Goal: Task Accomplishment & Management: Manage account settings

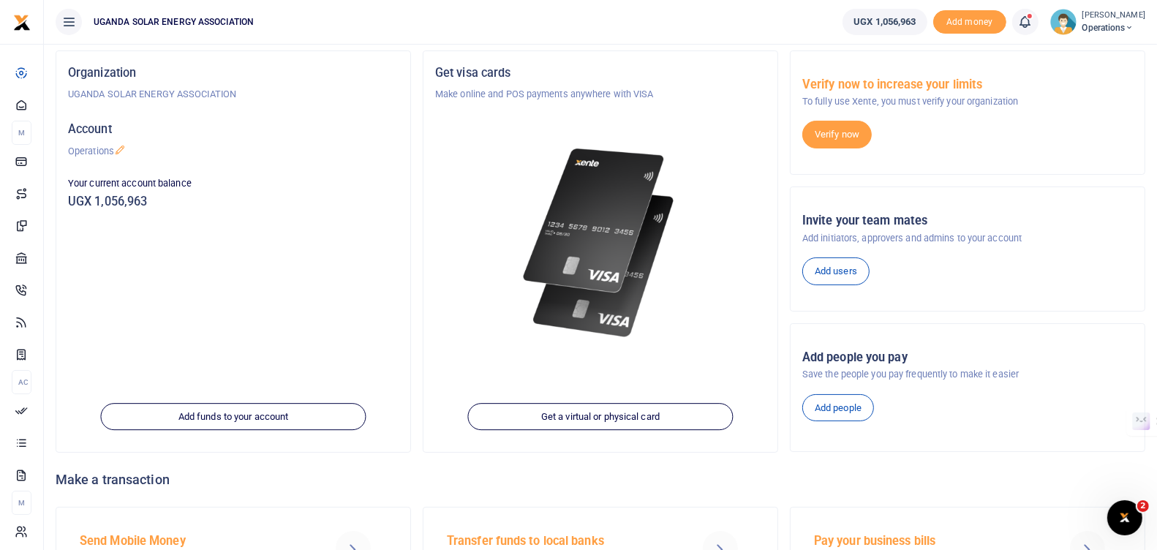
scroll to position [110, 0]
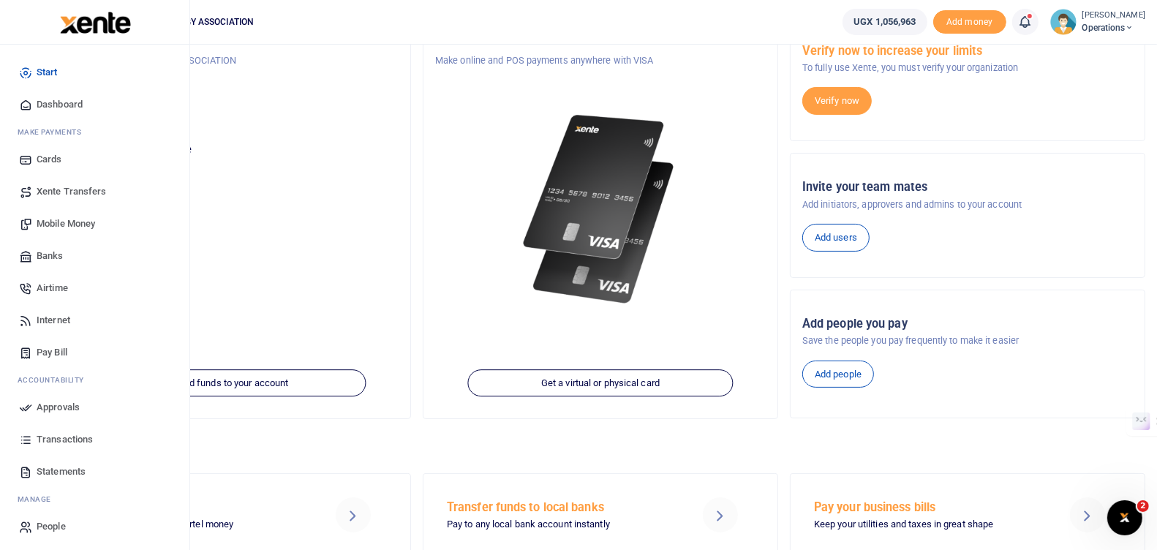
click at [53, 413] on span "Approvals" at bounding box center [58, 407] width 43 height 15
click at [62, 407] on span "Approvals" at bounding box center [58, 407] width 43 height 15
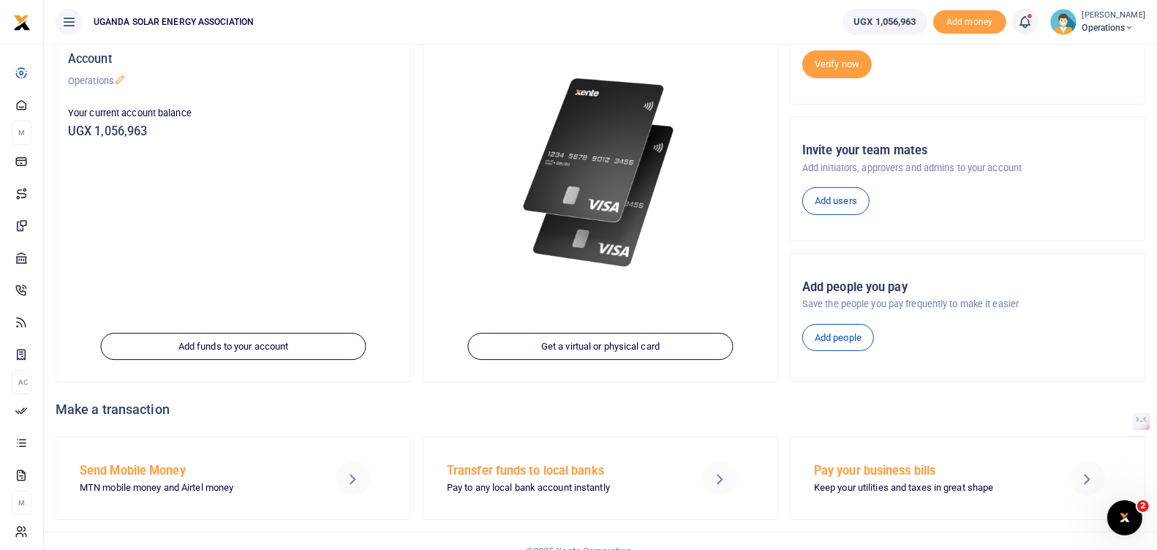
scroll to position [162, 0]
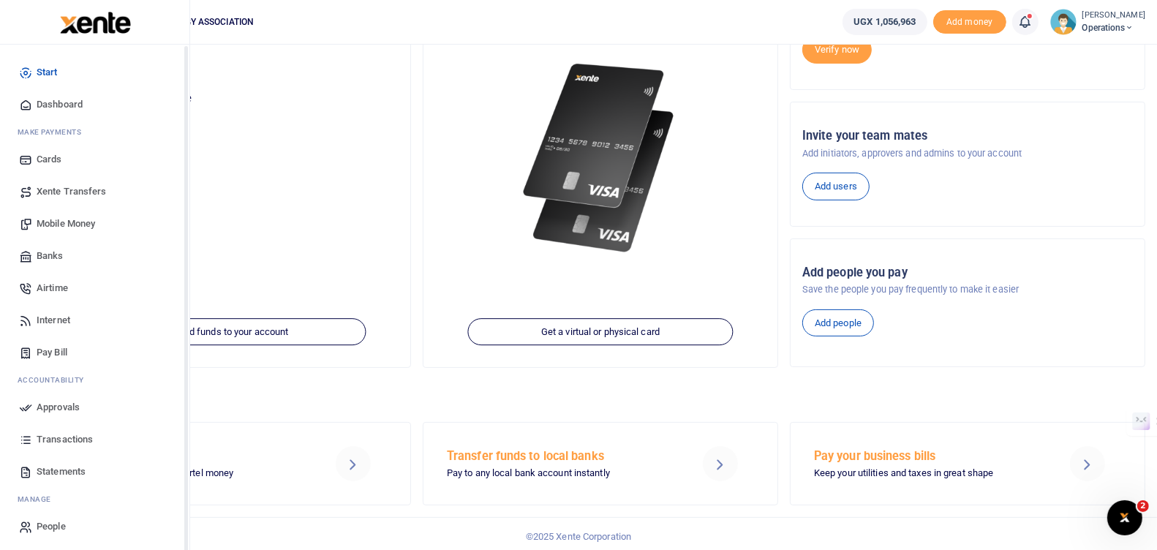
click at [53, 402] on span "Approvals" at bounding box center [58, 407] width 43 height 15
click at [67, 404] on span "Approvals" at bounding box center [58, 407] width 43 height 15
click at [67, 405] on span "Approvals" at bounding box center [58, 407] width 43 height 15
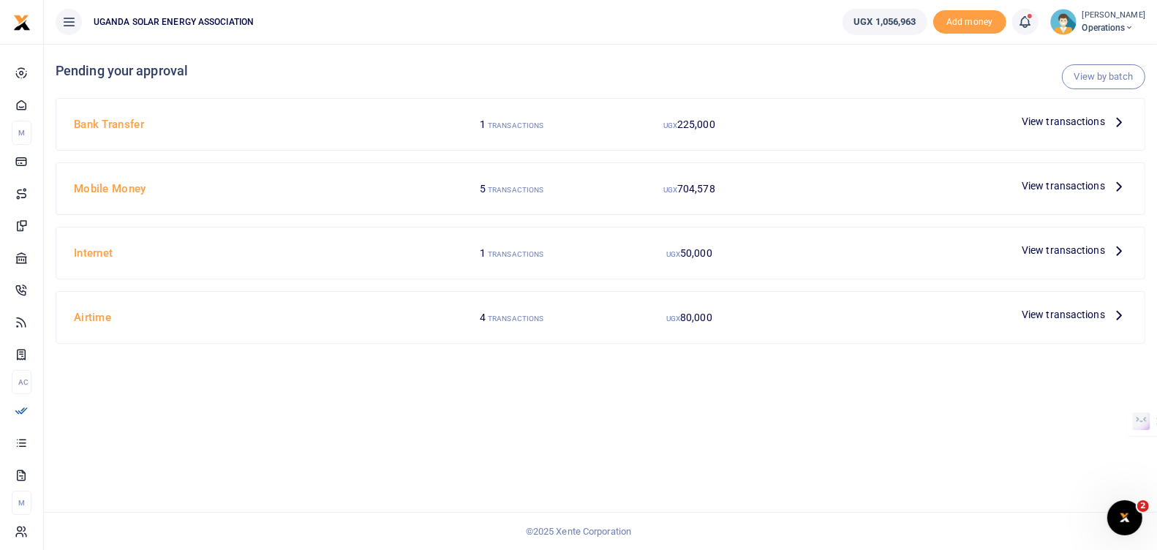
click at [1030, 188] on span "View transactions" at bounding box center [1063, 186] width 83 height 16
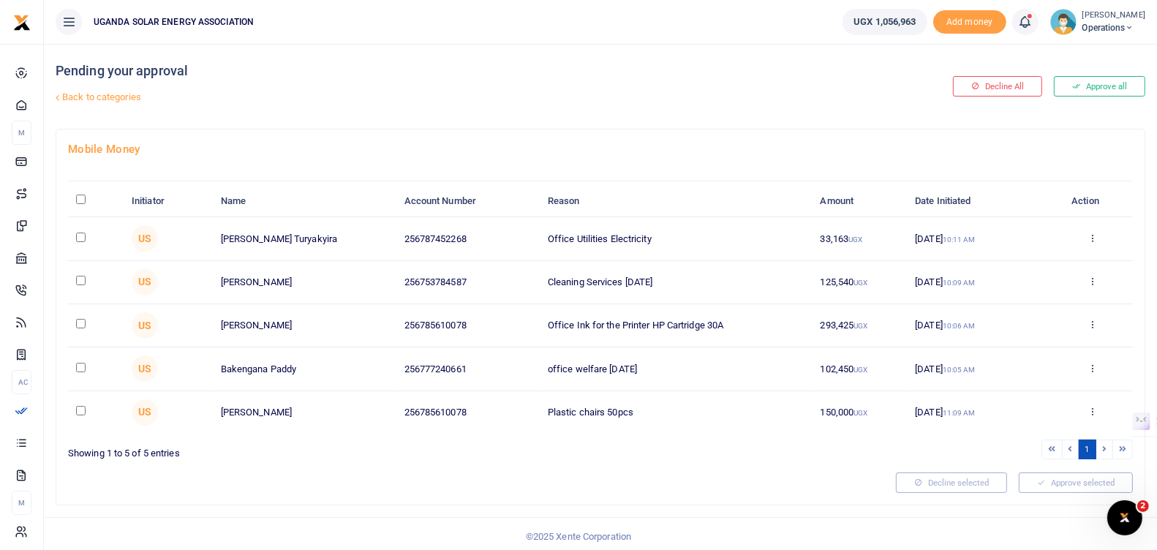
click at [81, 199] on input "\a \a : activate to sort column descending" at bounding box center [81, 200] width 10 height 10
checkbox input "true"
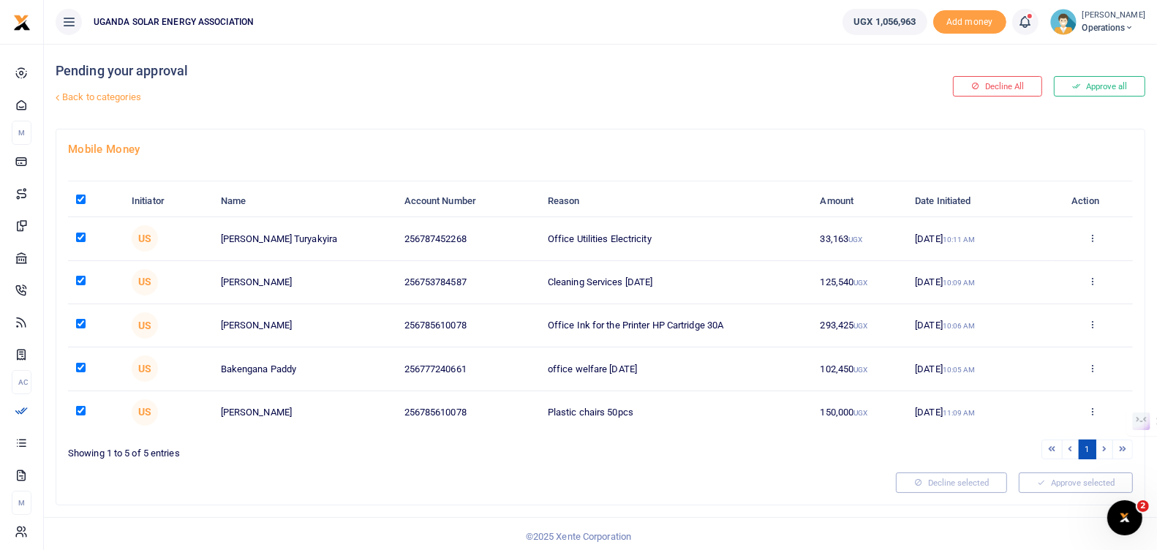
checkbox input "true"
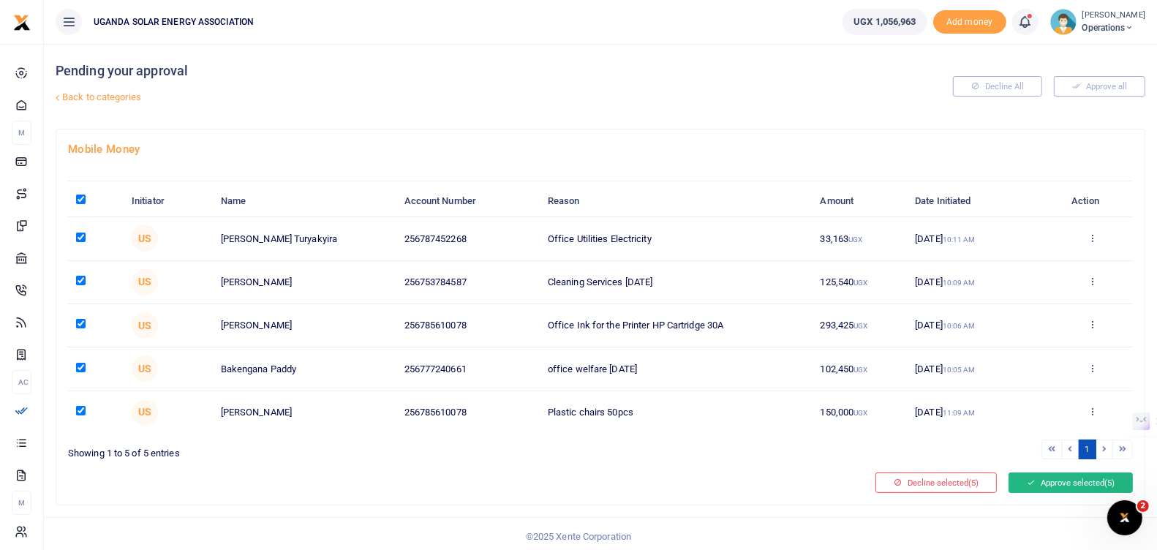
click at [1028, 479] on icon at bounding box center [1031, 483] width 8 height 10
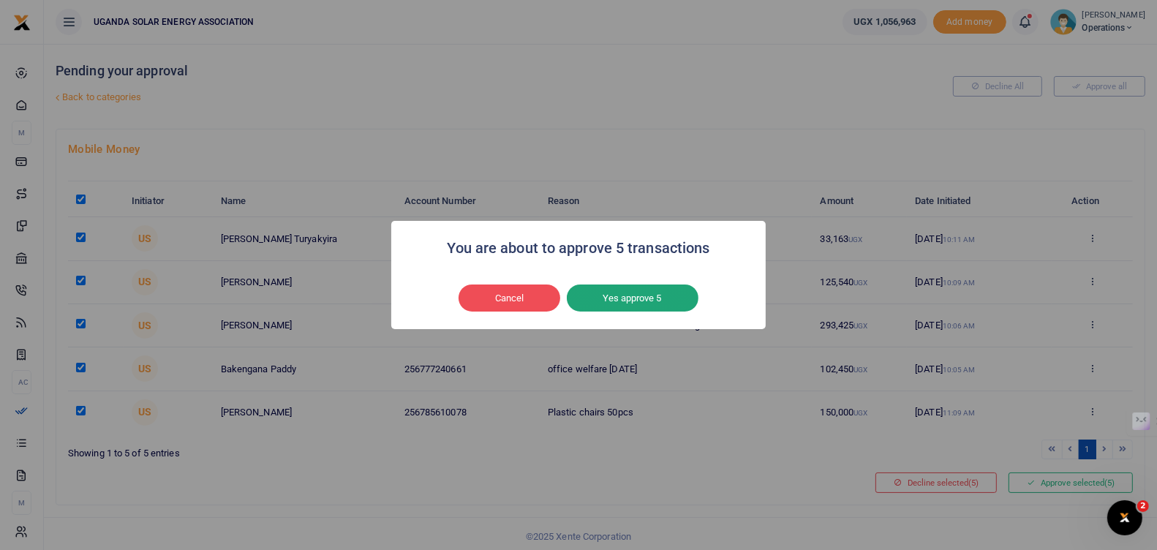
click at [663, 295] on button "Yes approve 5" at bounding box center [633, 299] width 132 height 28
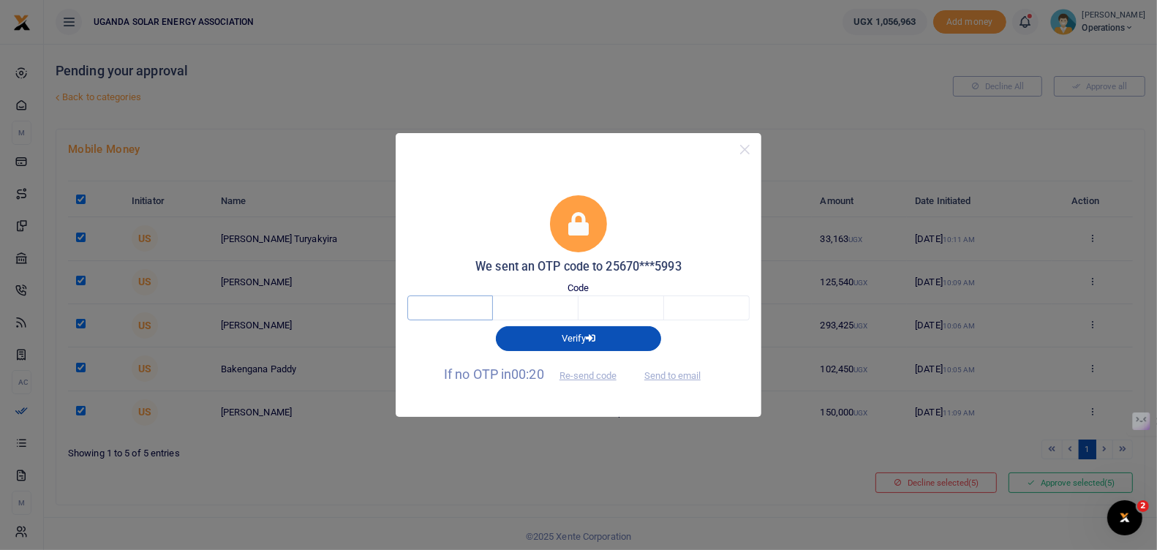
click at [472, 309] on input "text" at bounding box center [450, 308] width 86 height 25
type input "2"
type input "0"
type input "7"
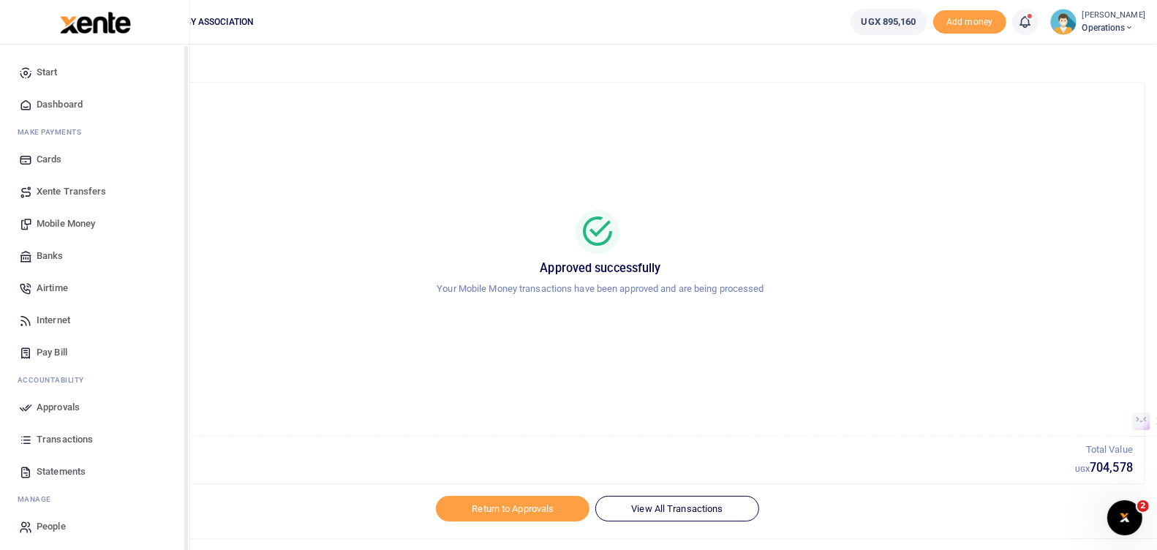
click at [50, 407] on span "Approvals" at bounding box center [58, 407] width 43 height 15
click at [48, 408] on span "Approvals" at bounding box center [58, 407] width 43 height 15
click at [54, 406] on span "Approvals" at bounding box center [58, 407] width 43 height 15
click at [48, 404] on span "Approvals" at bounding box center [58, 407] width 43 height 15
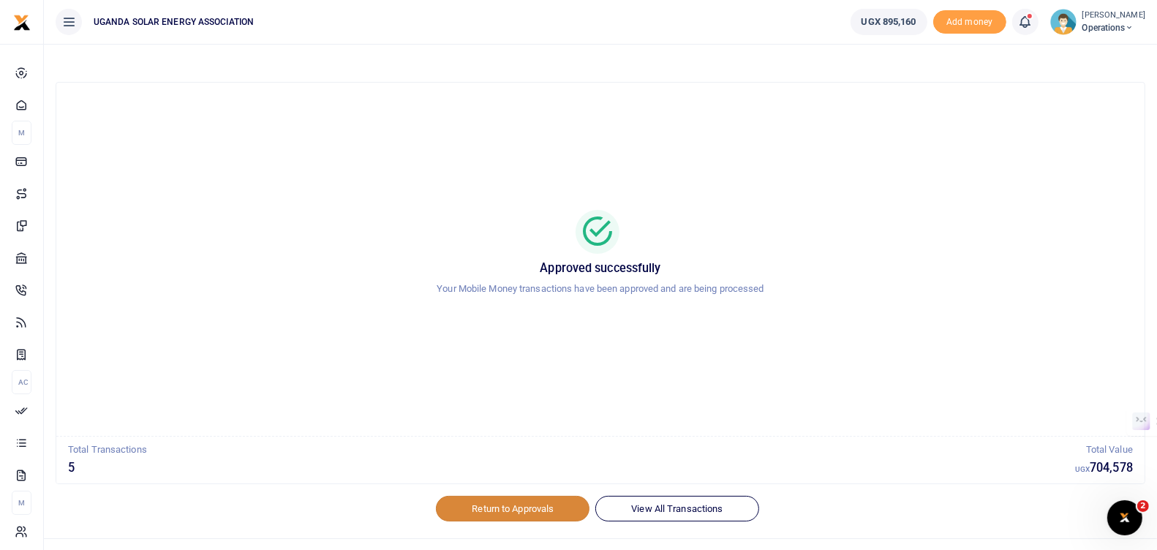
click at [535, 509] on link "Return to Approvals" at bounding box center [513, 508] width 154 height 25
click at [505, 512] on link "Return to Approvals" at bounding box center [513, 508] width 154 height 25
click at [503, 505] on link "Return to Approvals" at bounding box center [513, 508] width 154 height 25
click at [498, 507] on link "Return to Approvals" at bounding box center [513, 508] width 154 height 25
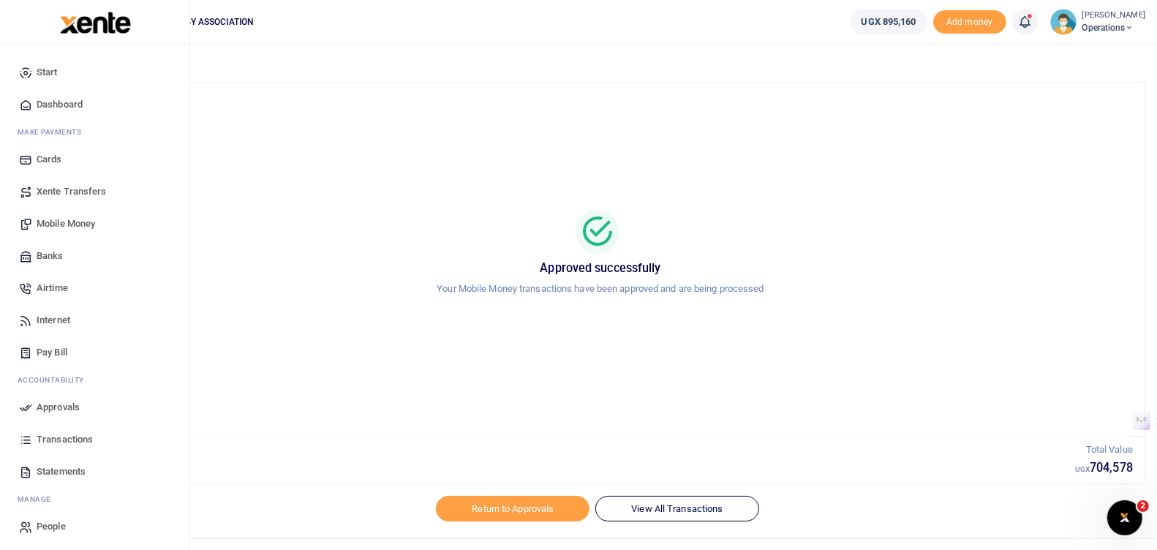
click at [86, 22] on img at bounding box center [95, 23] width 71 height 22
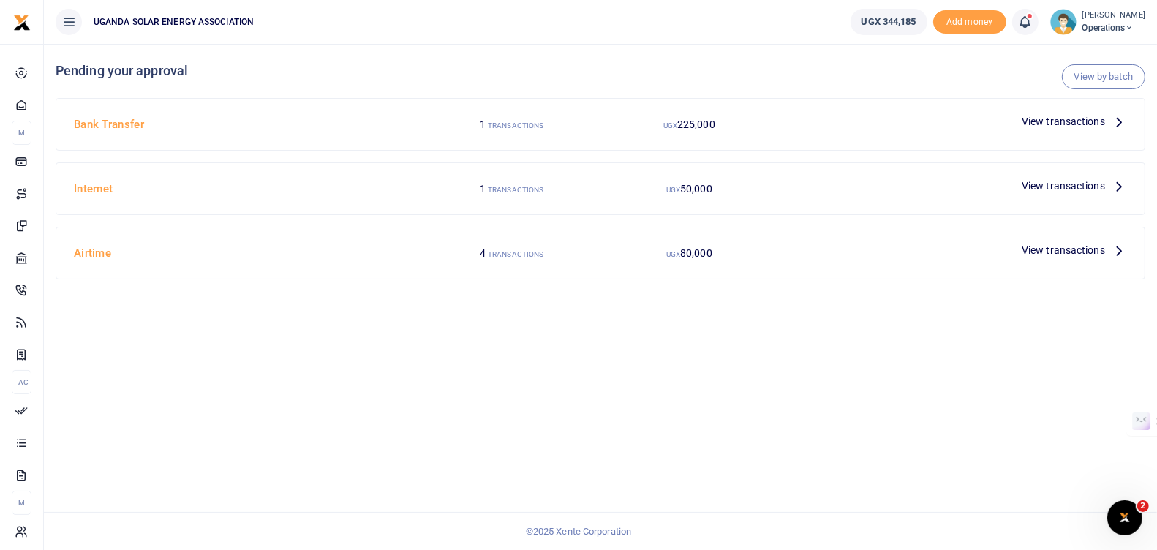
click at [1039, 121] on span "View transactions" at bounding box center [1063, 121] width 83 height 16
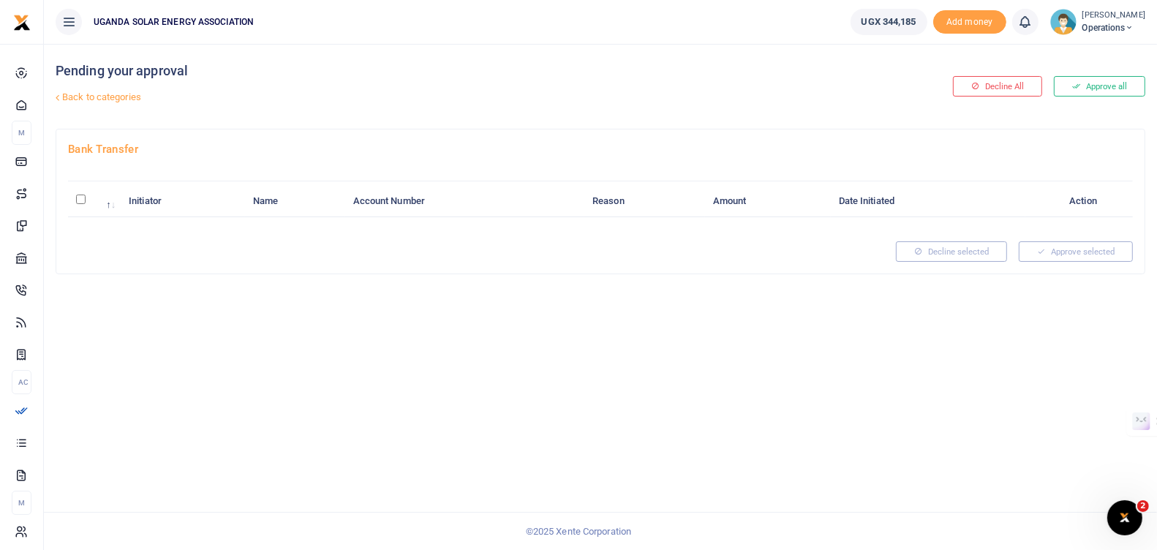
click at [79, 200] on input "\a \a : activate to sort column descending" at bounding box center [81, 200] width 10 height 10
checkbox input "true"
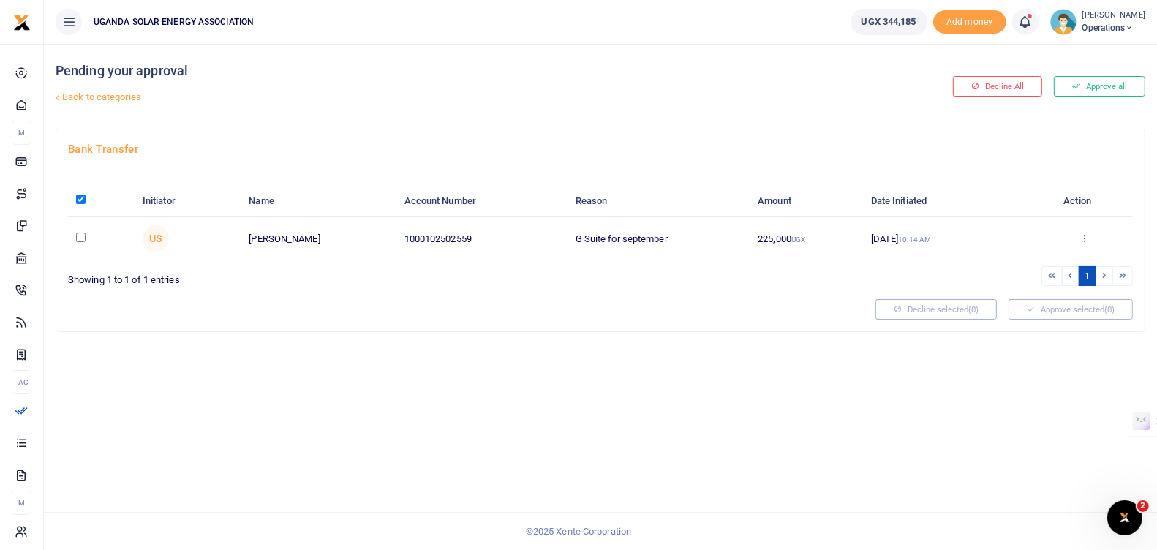
click at [78, 233] on input "checkbox" at bounding box center [81, 238] width 10 height 10
checkbox input "true"
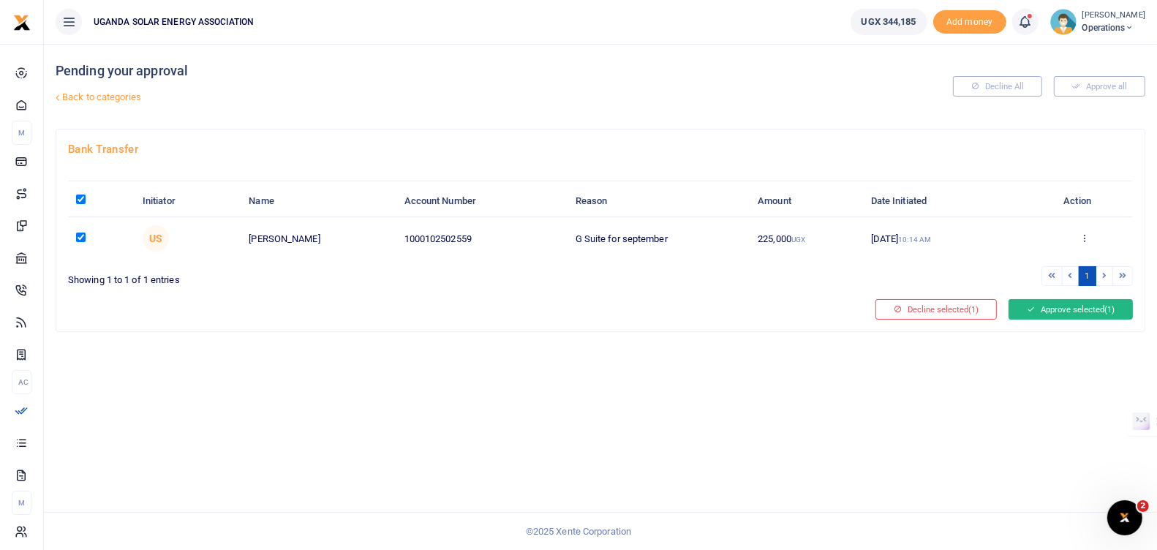
click at [1086, 304] on button "Approve selected (1)" at bounding box center [1071, 309] width 124 height 20
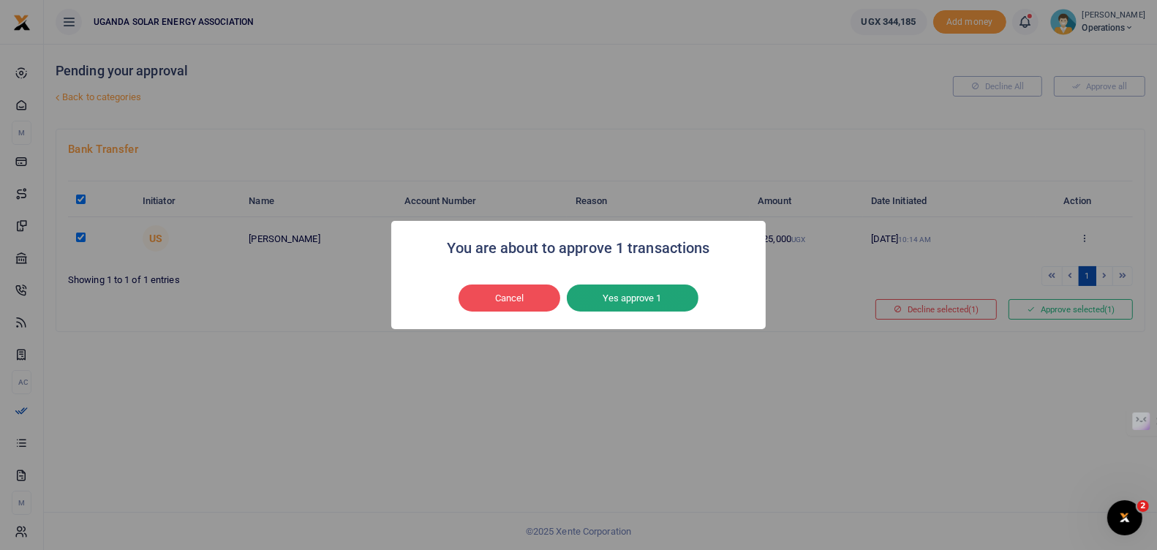
click at [647, 305] on button "Yes approve 1" at bounding box center [633, 299] width 132 height 28
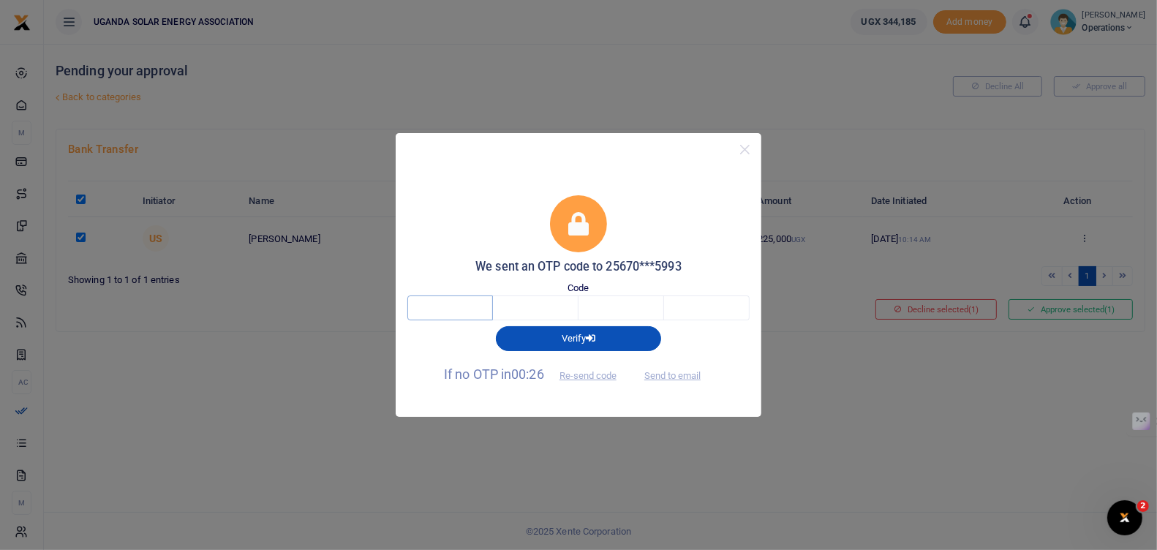
click at [453, 302] on input "text" at bounding box center [450, 308] width 86 height 25
type input "3"
type input "4"
type input "2"
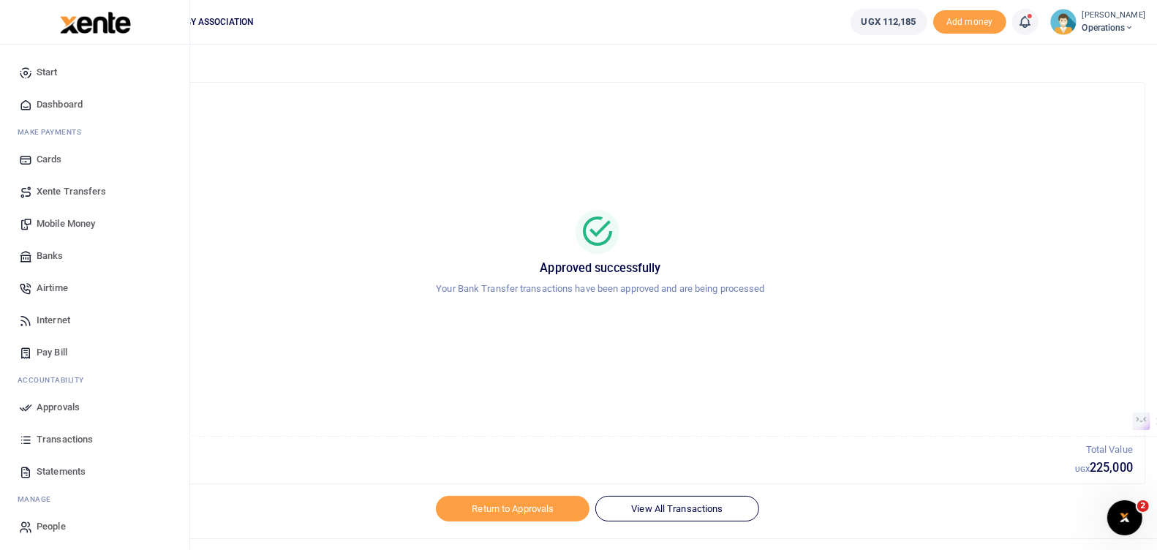
click at [50, 401] on span "Approvals" at bounding box center [58, 407] width 43 height 15
click at [35, 408] on link "Approvals" at bounding box center [95, 407] width 166 height 32
click at [46, 410] on span "Approvals" at bounding box center [58, 407] width 43 height 15
click at [61, 403] on span "Approvals" at bounding box center [58, 407] width 43 height 15
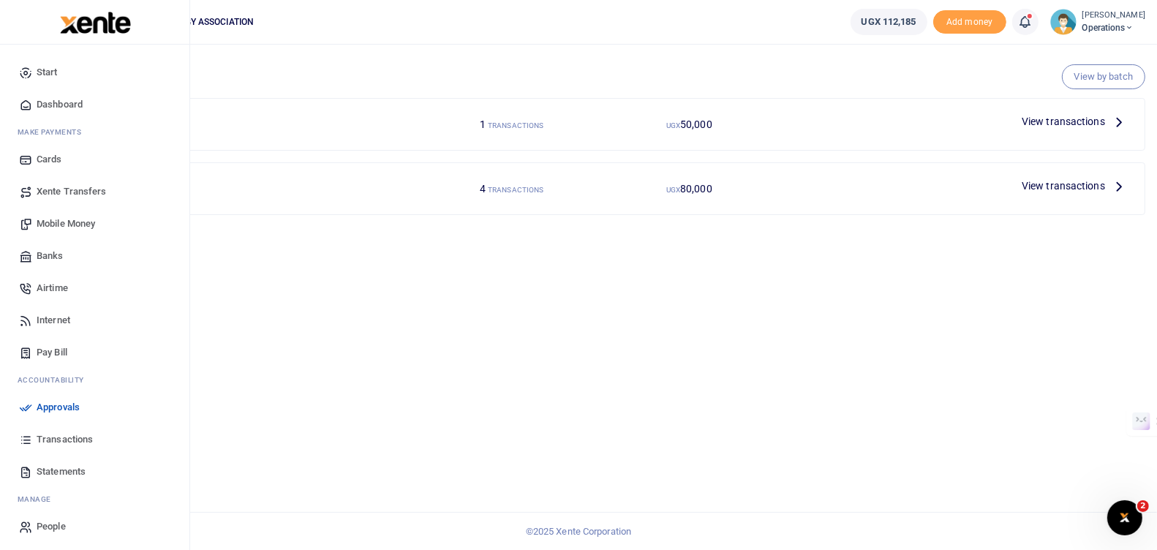
click at [52, 440] on span "Transactions" at bounding box center [65, 439] width 56 height 15
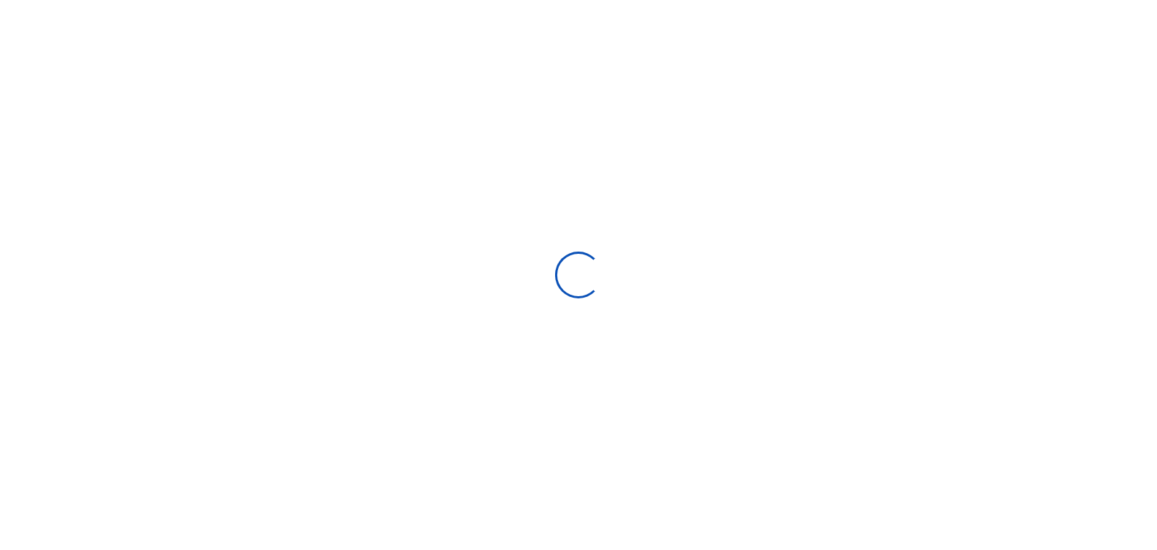
select select
type input "[DATE] - [DATE]"
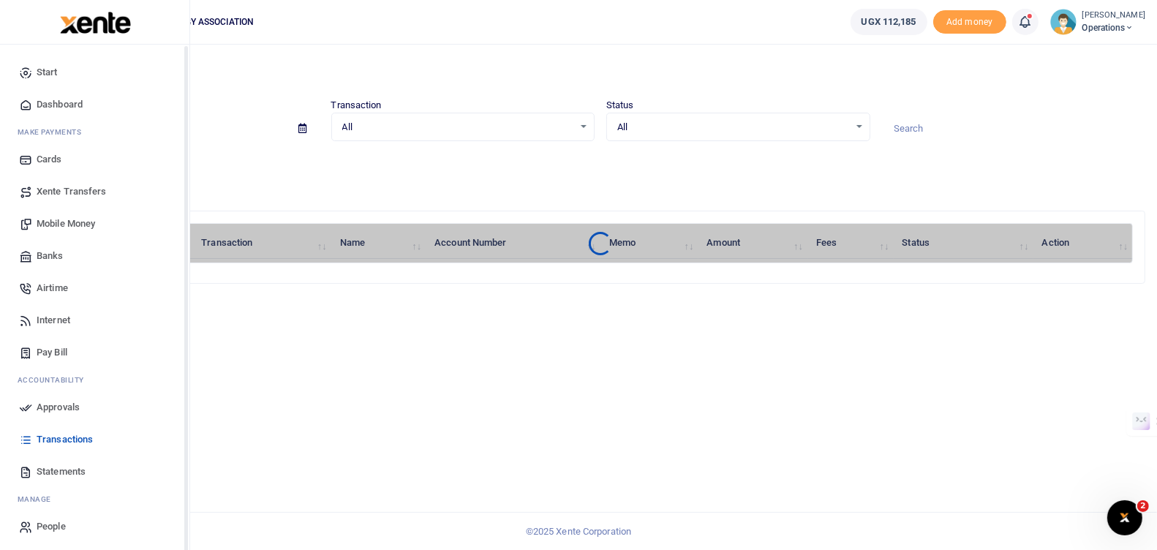
click at [60, 405] on span "Approvals" at bounding box center [58, 407] width 43 height 15
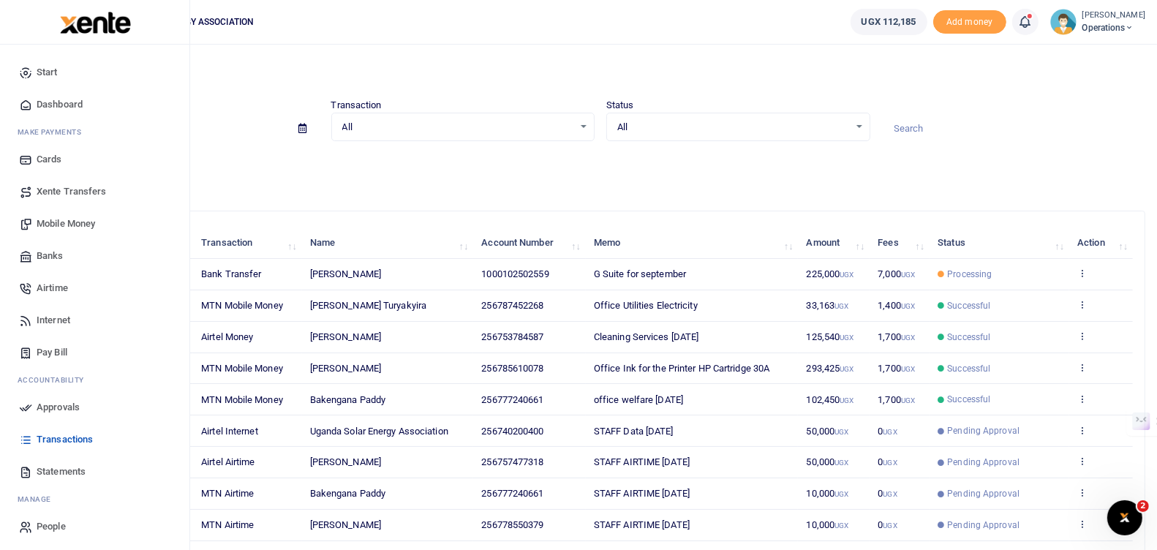
click at [60, 405] on span "Approvals" at bounding box center [58, 407] width 43 height 15
click at [61, 405] on span "Approvals" at bounding box center [58, 407] width 43 height 15
click at [56, 401] on span "Approvals" at bounding box center [58, 407] width 43 height 15
click at [61, 403] on span "Approvals" at bounding box center [58, 407] width 43 height 15
click at [60, 403] on span "Approvals" at bounding box center [58, 407] width 43 height 15
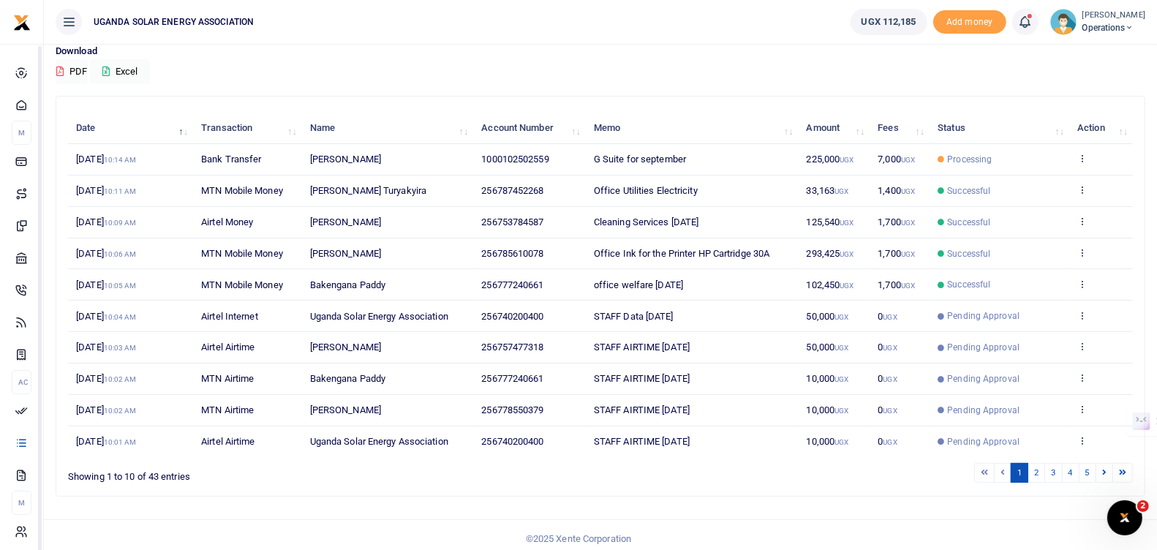
scroll to position [117, 0]
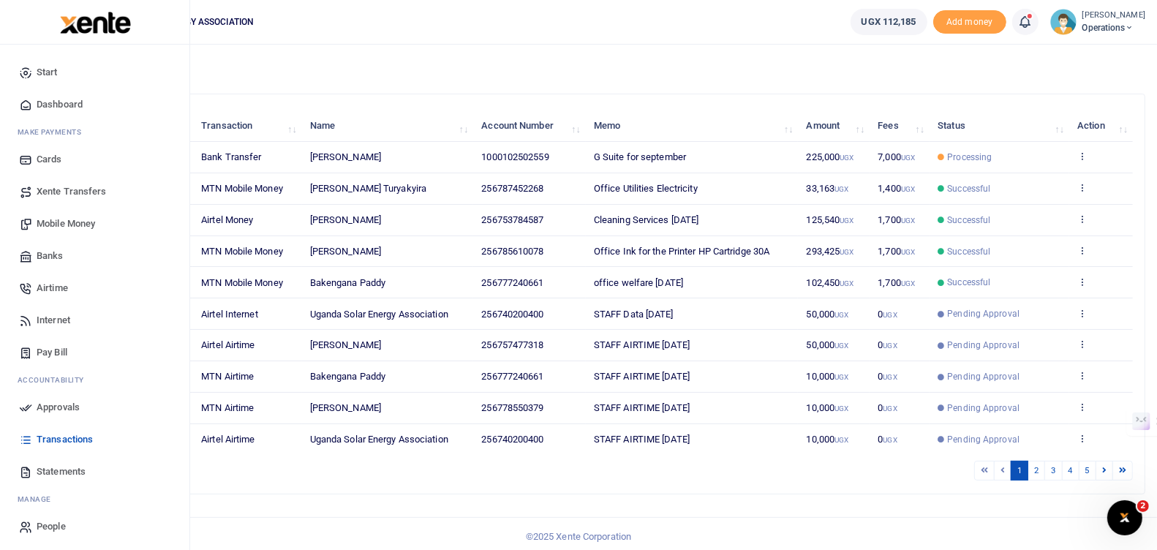
click at [49, 400] on span "Approvals" at bounding box center [58, 407] width 43 height 15
click at [50, 399] on link "Approvals" at bounding box center [95, 407] width 166 height 32
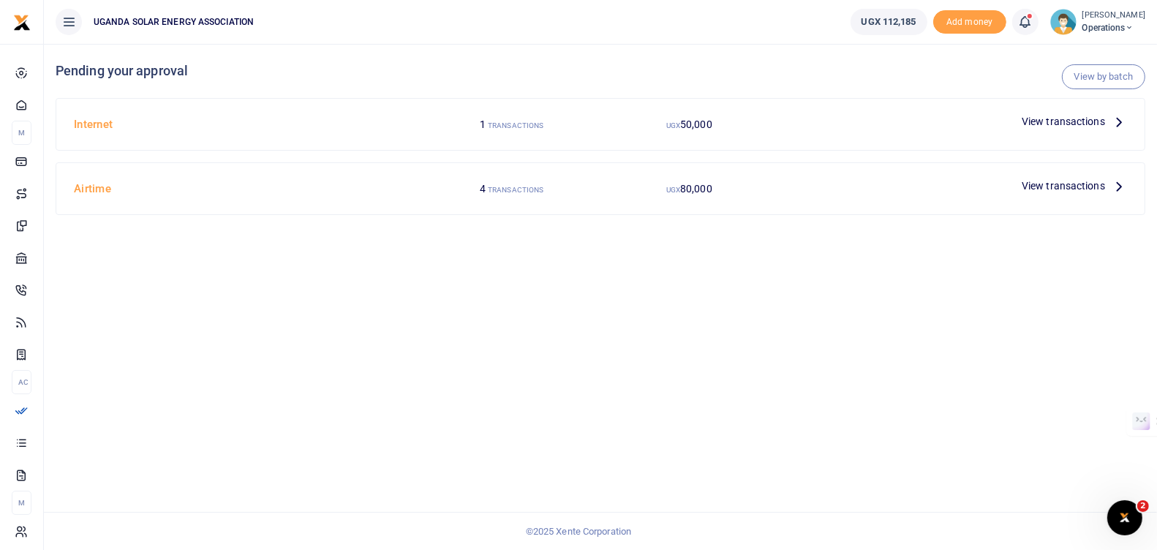
click at [1067, 181] on span "View transactions" at bounding box center [1063, 186] width 83 height 16
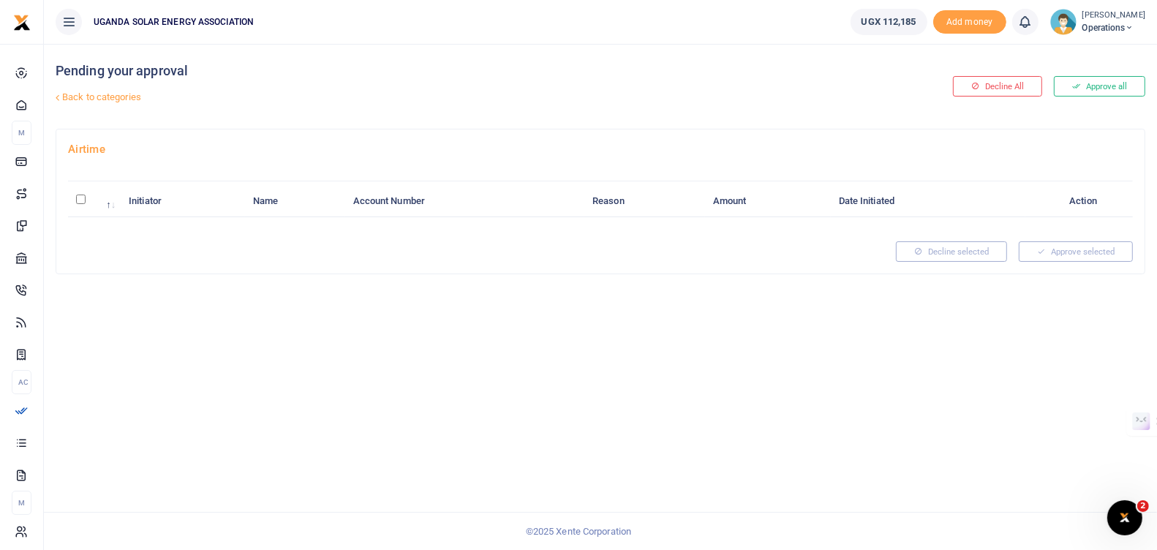
click at [88, 97] on link "Back to categories" at bounding box center [415, 97] width 726 height 25
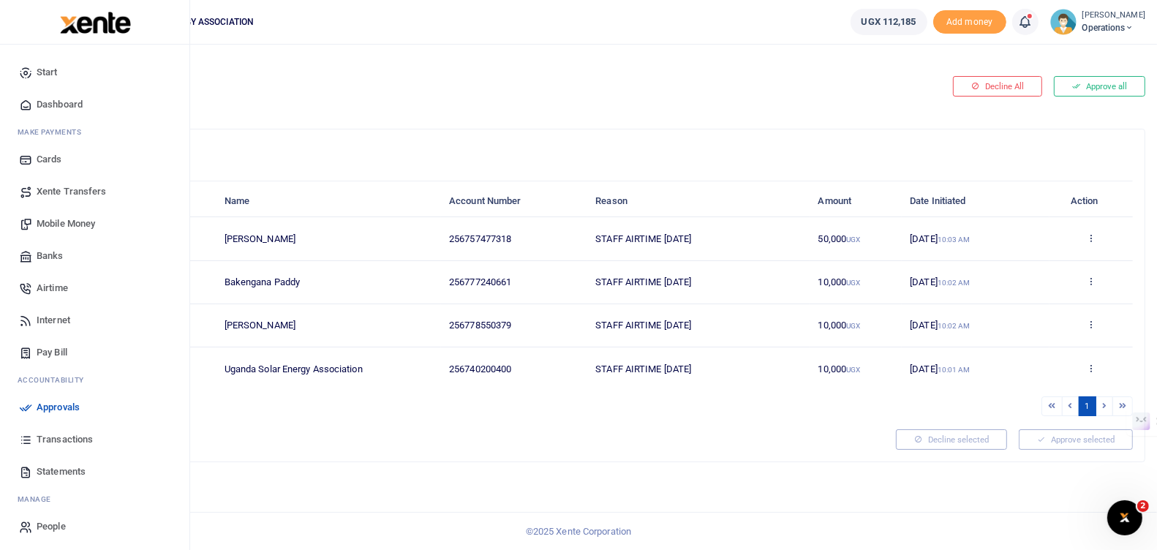
click at [54, 402] on span "Approvals" at bounding box center [58, 407] width 43 height 15
click at [40, 405] on span "Approvals" at bounding box center [58, 407] width 43 height 15
click at [48, 403] on span "Approvals" at bounding box center [58, 407] width 43 height 15
click at [58, 408] on span "Approvals" at bounding box center [58, 407] width 43 height 15
click at [58, 406] on span "Approvals" at bounding box center [58, 407] width 43 height 15
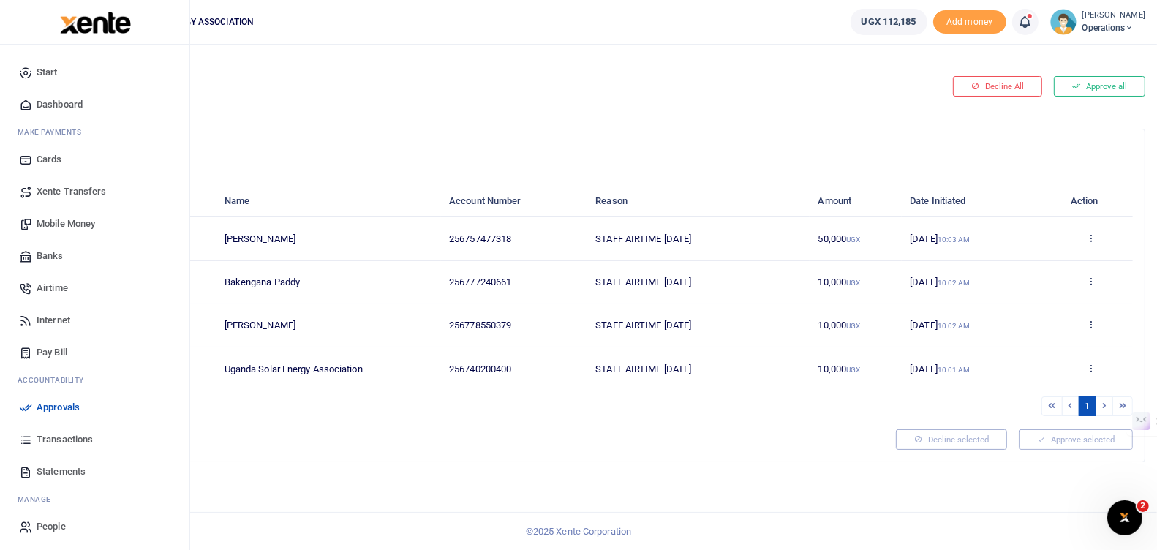
click at [56, 402] on span "Approvals" at bounding box center [58, 407] width 43 height 15
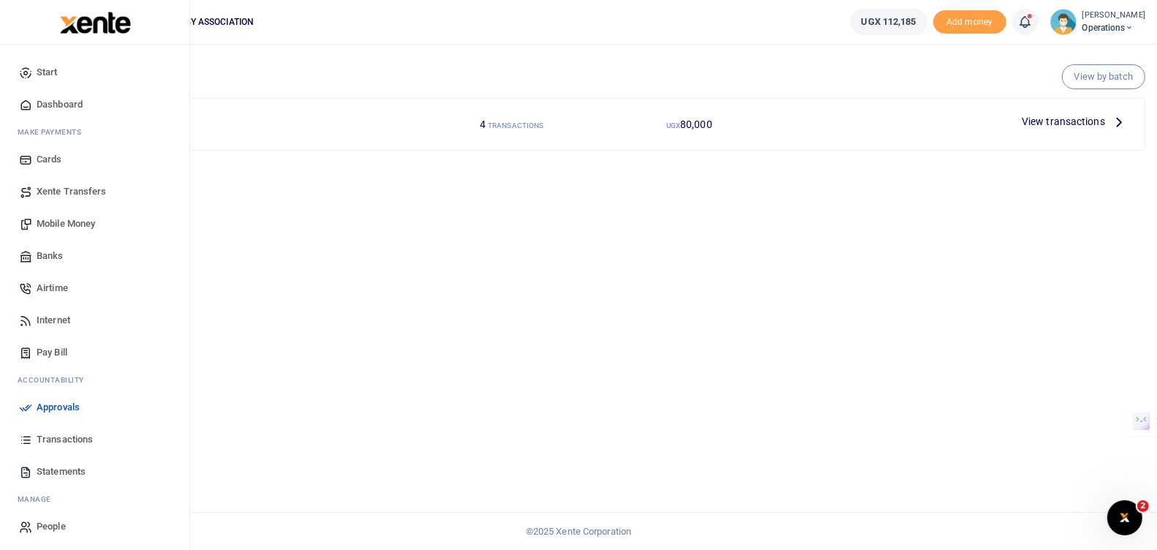
click at [56, 402] on span "Approvals" at bounding box center [58, 407] width 43 height 15
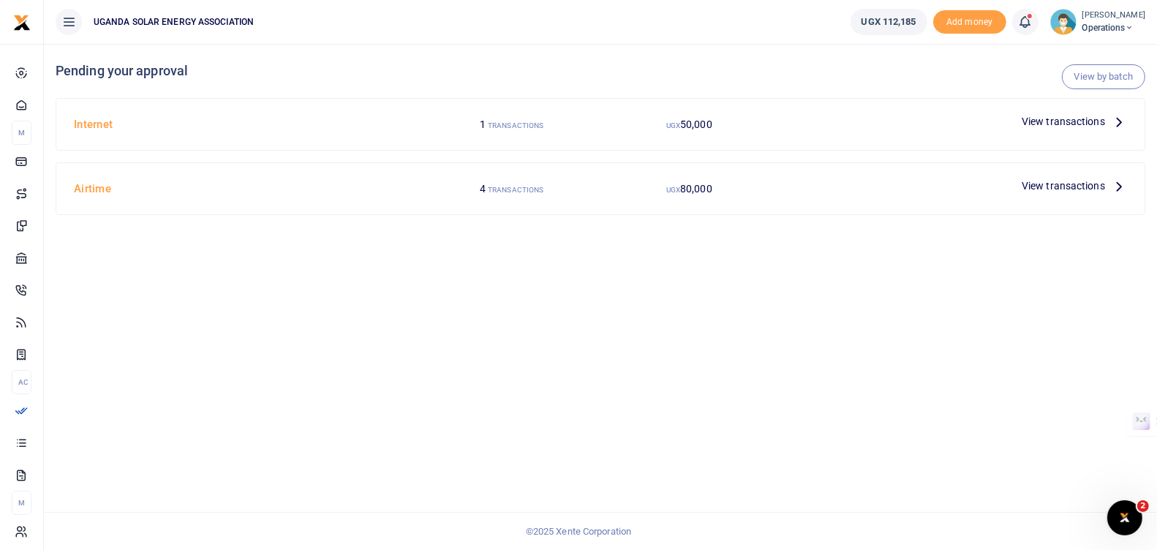
click at [1050, 115] on span "View transactions" at bounding box center [1063, 121] width 83 height 16
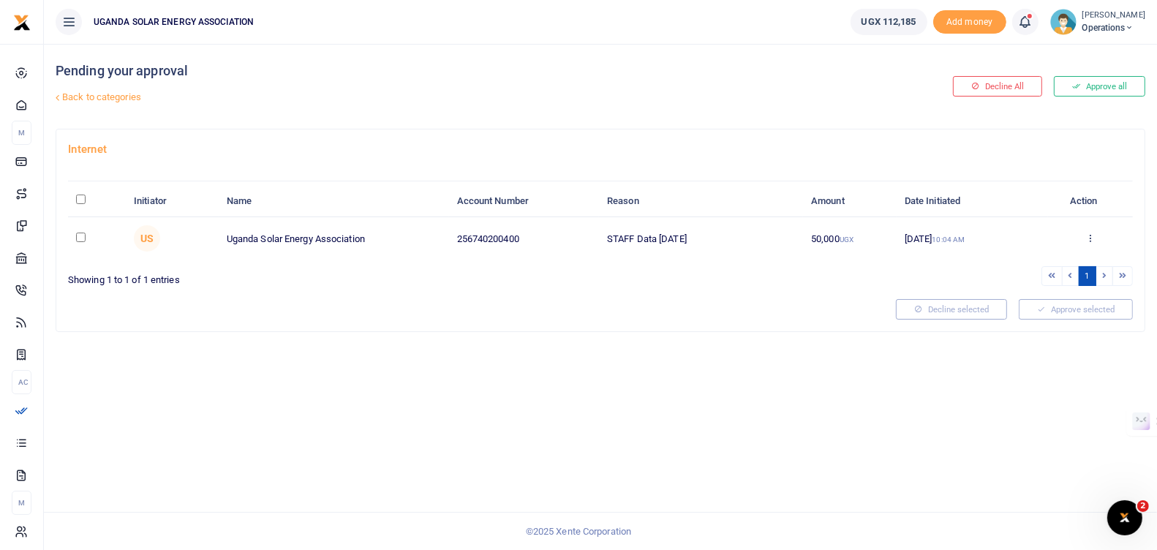
click at [83, 233] on input "checkbox" at bounding box center [81, 238] width 10 height 10
checkbox input "true"
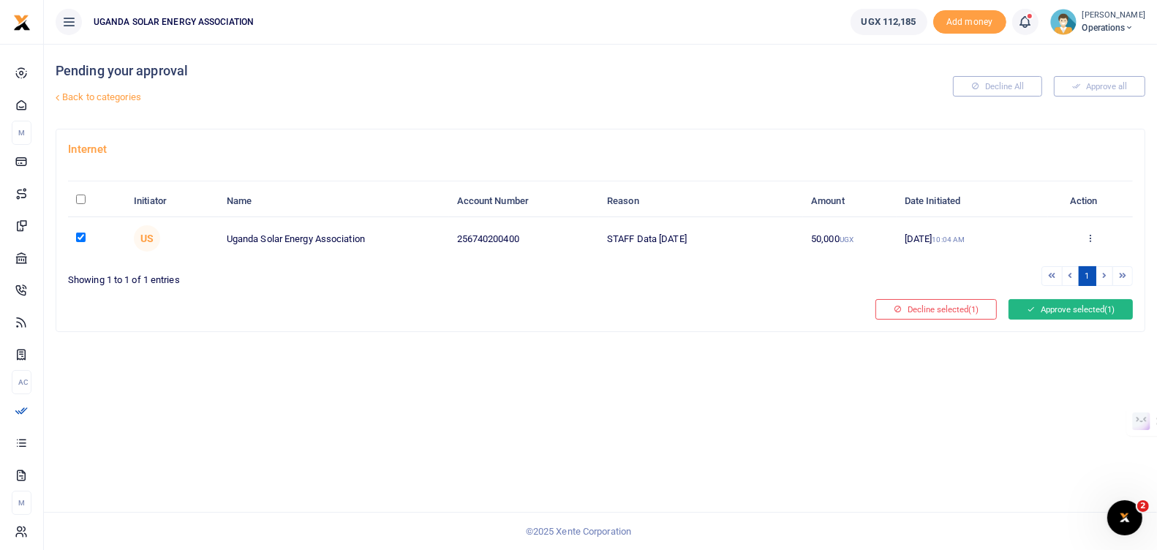
click at [1064, 306] on button "Approve selected (1)" at bounding box center [1071, 309] width 124 height 20
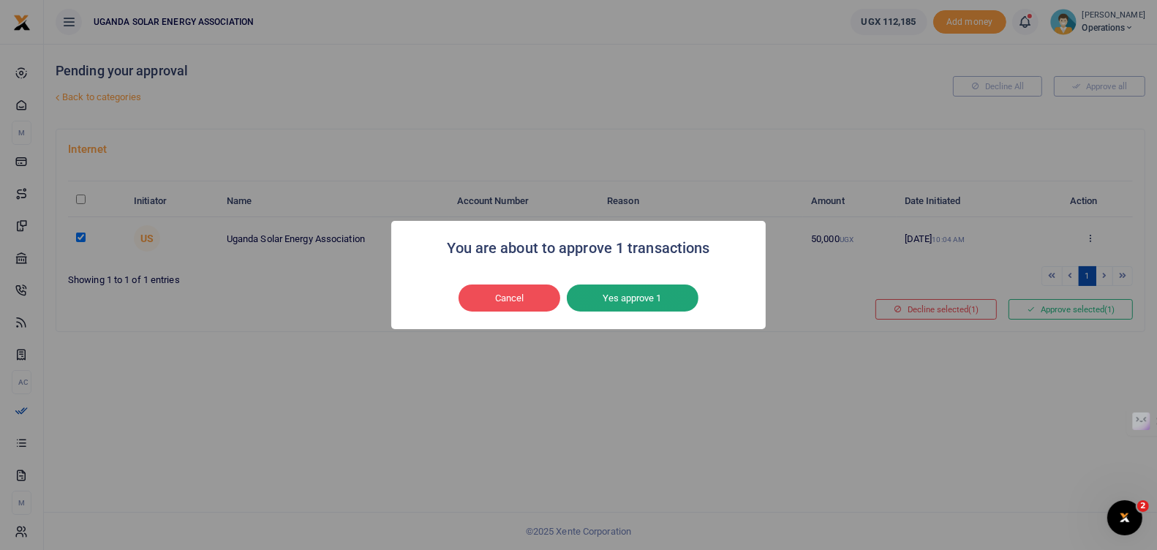
click at [663, 293] on button "Yes approve 1" at bounding box center [633, 299] width 132 height 28
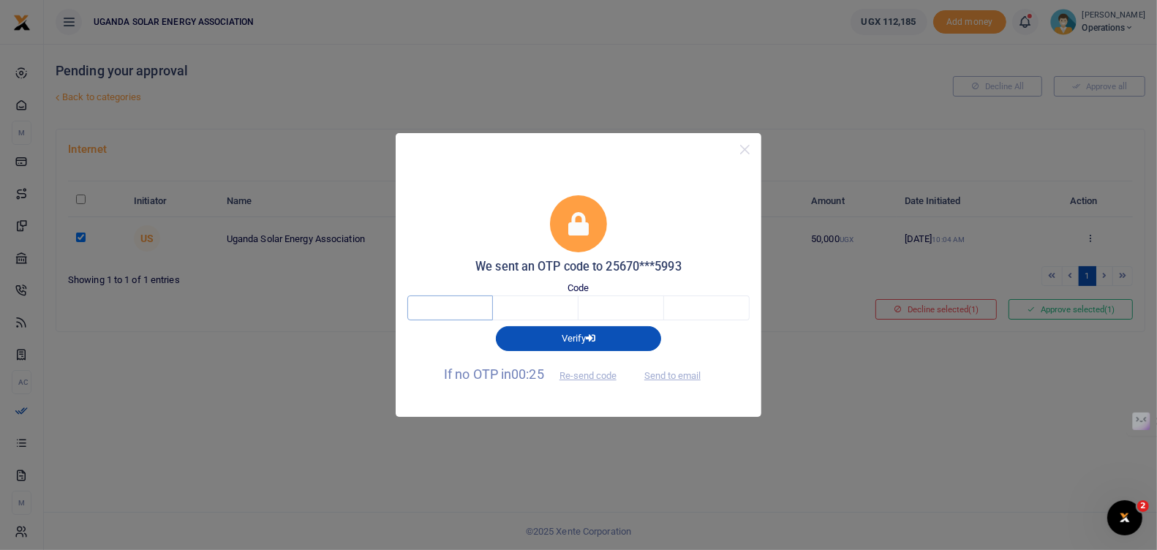
click at [474, 314] on input "text" at bounding box center [450, 308] width 86 height 25
type input "6"
type input "0"
type input "6"
type input "8"
